Goal: Task Accomplishment & Management: Manage account settings

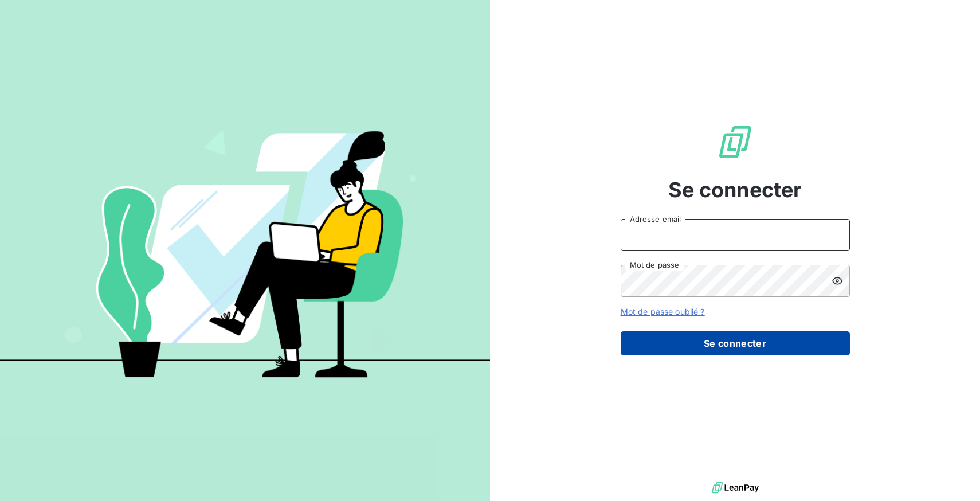
type input "[EMAIL_ADDRESS][DOMAIN_NAME]"
click at [686, 350] on button "Se connecter" at bounding box center [735, 343] width 229 height 24
